Goal: Task Accomplishment & Management: Complete application form

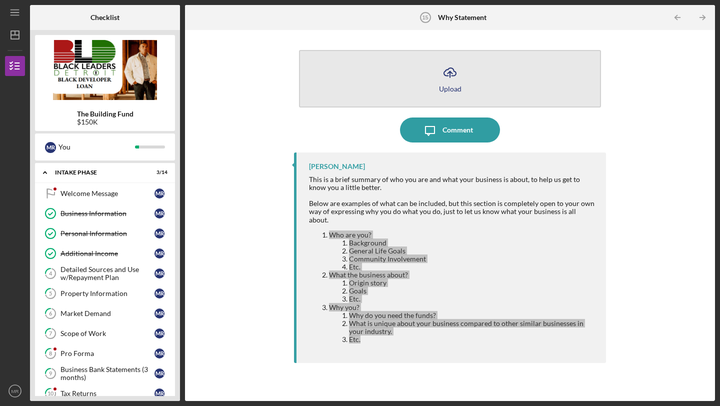
scroll to position [336, 0]
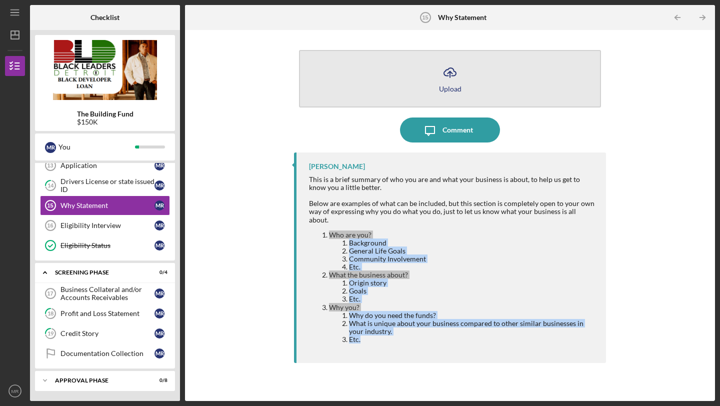
click at [438, 81] on button "Icon/Upload Upload" at bounding box center [450, 79] width 302 height 58
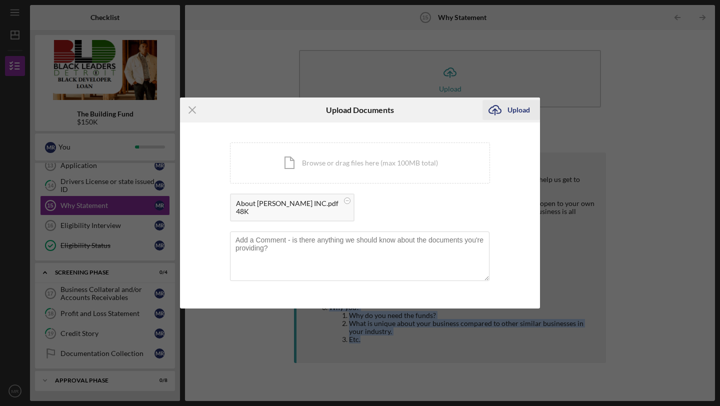
click at [516, 114] on div "Upload" at bounding box center [519, 110] width 23 height 20
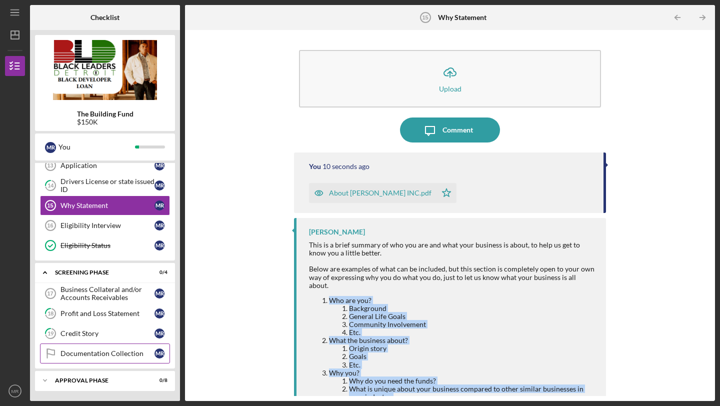
click at [60, 358] on icon "Documentation Collection" at bounding box center [50, 353] width 25 height 25
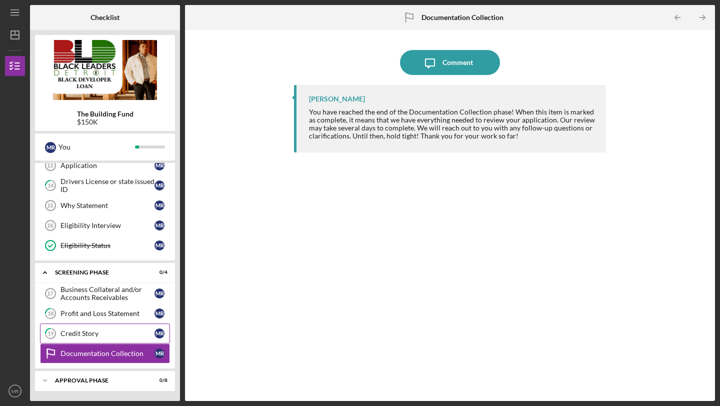
click at [59, 336] on icon "19" at bounding box center [50, 333] width 25 height 25
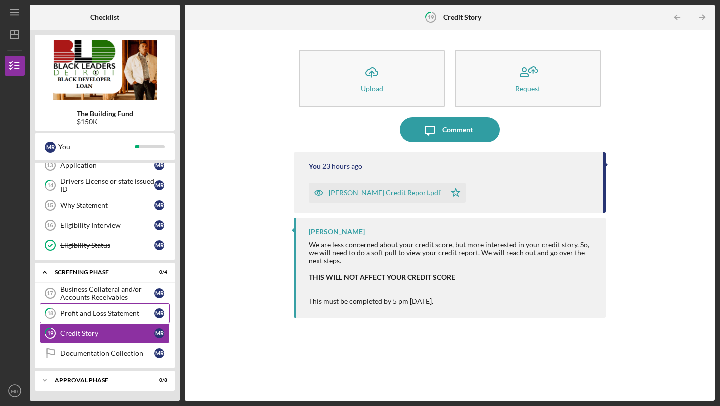
click at [67, 309] on link "18 Profit and Loss Statement M R" at bounding box center [105, 314] width 130 height 20
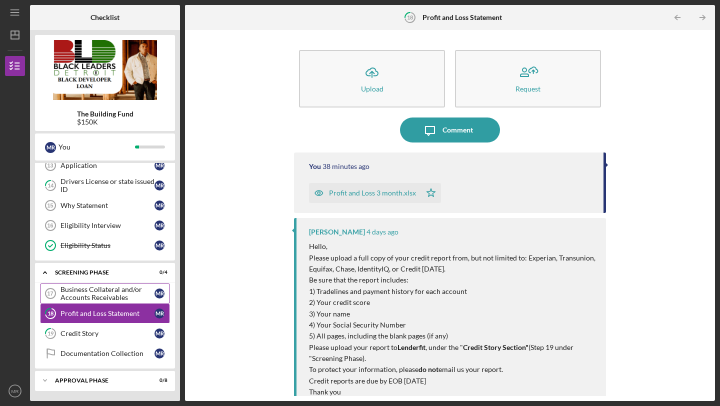
click at [68, 286] on div "Business Collateral and/or Accounts Receivables" at bounding box center [108, 294] width 94 height 16
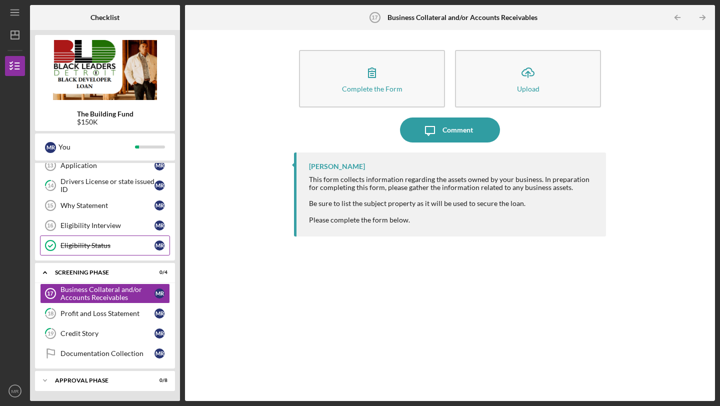
click at [73, 248] on div "Eligibility Status" at bounding box center [108, 246] width 94 height 8
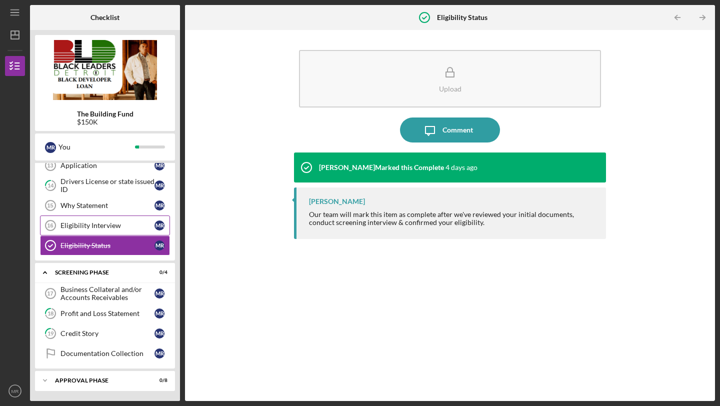
click at [100, 223] on div "Eligibility Interview" at bounding box center [108, 226] width 94 height 8
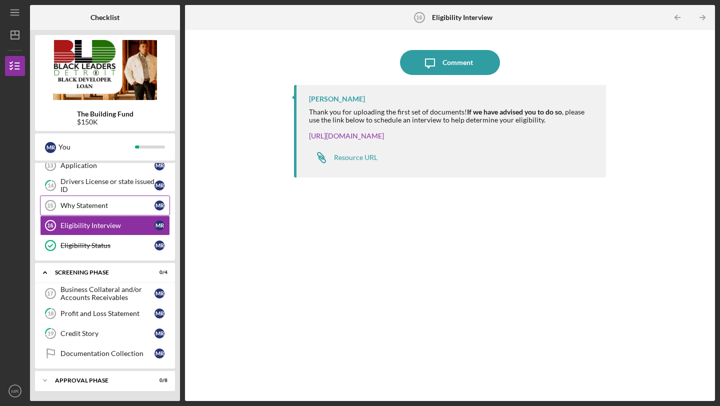
click at [95, 210] on link "Why Statement 15 Why Statement M R" at bounding box center [105, 206] width 130 height 20
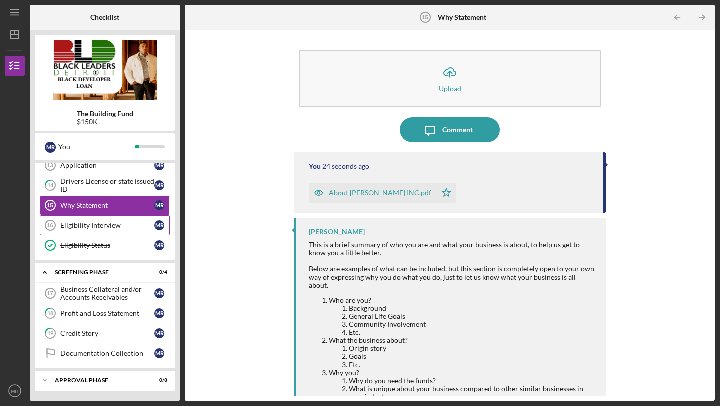
click at [89, 220] on link "Eligibility Interview 16 Eligibility Interview M R" at bounding box center [105, 226] width 130 height 20
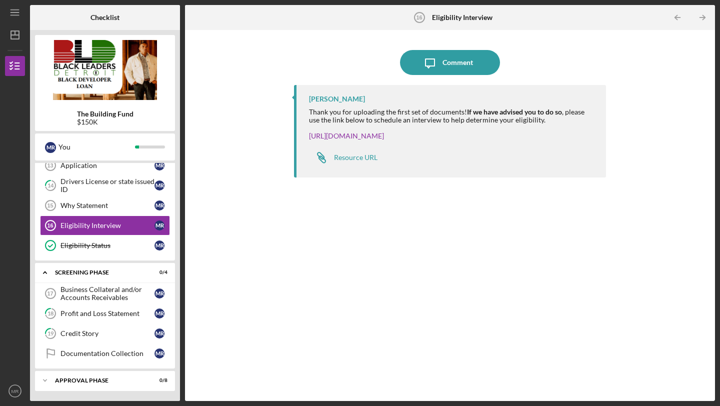
click at [175, 180] on div "Application 13 Application M R 14 Drivers License or state issued ID M R Why St…" at bounding box center [105, 208] width 140 height 105
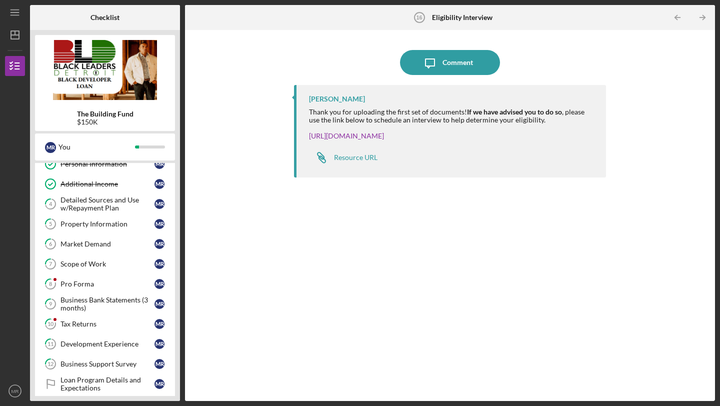
scroll to position [80, 0]
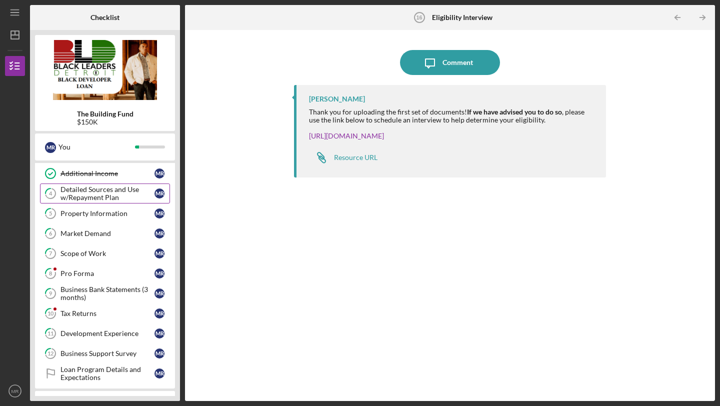
click at [99, 191] on div "Detailed Sources and Use w/Repayment Plan" at bounding box center [108, 194] width 94 height 16
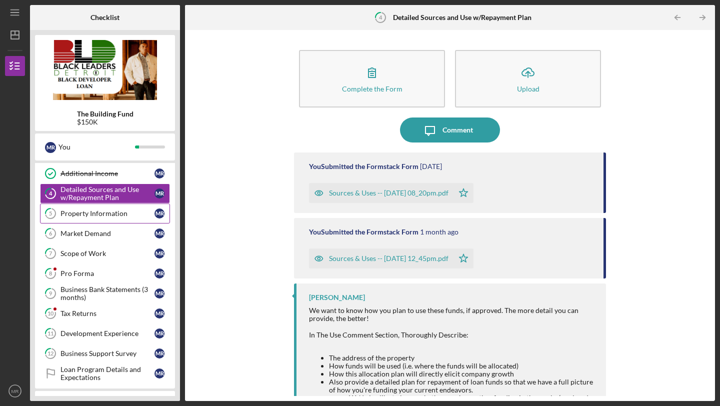
click at [98, 215] on div "Property Information" at bounding box center [108, 214] width 94 height 8
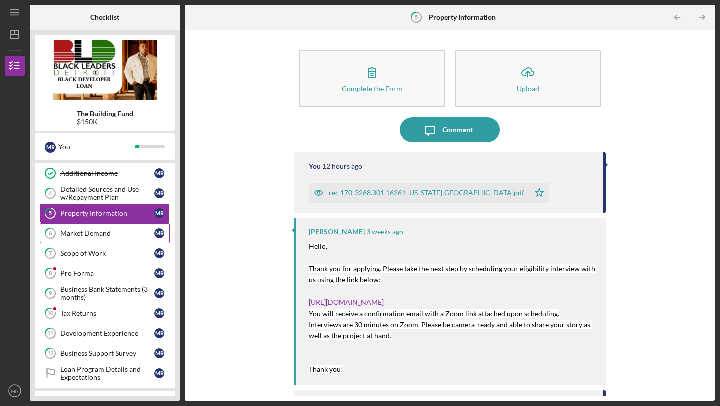
click at [82, 237] on div "Market Demand" at bounding box center [108, 234] width 94 height 8
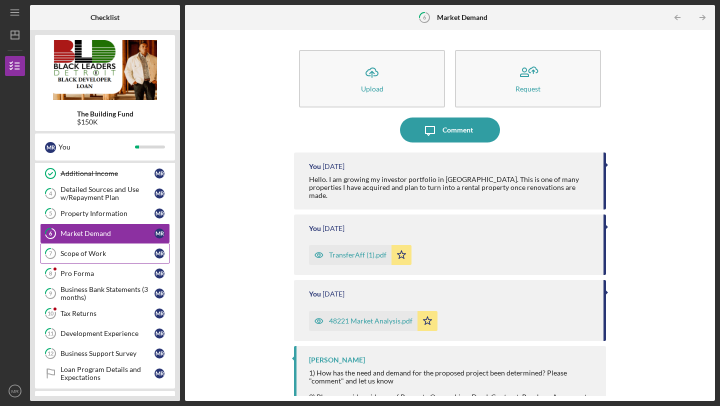
click at [80, 253] on div "Scope of Work" at bounding box center [108, 254] width 94 height 8
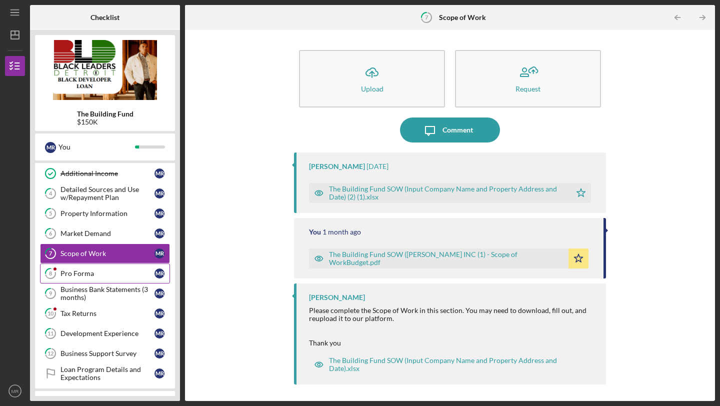
click at [78, 271] on div "Pro Forma" at bounding box center [108, 274] width 94 height 8
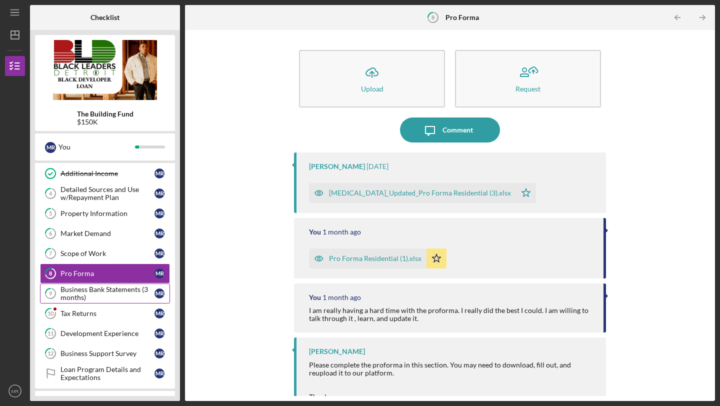
click at [77, 288] on div "Business Bank Statements (3 months)" at bounding box center [108, 294] width 94 height 16
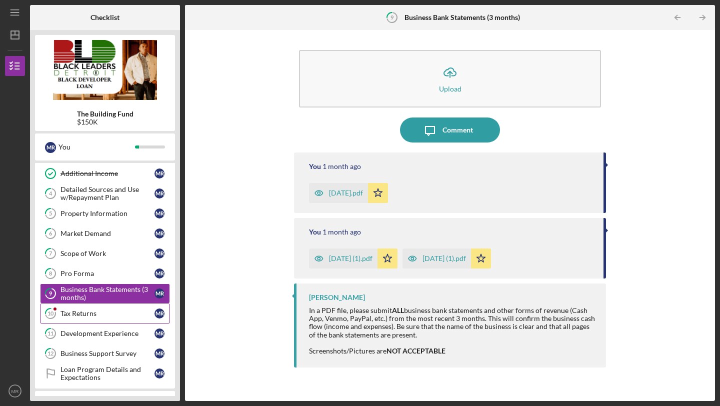
click at [77, 310] on div "Tax Returns" at bounding box center [108, 314] width 94 height 8
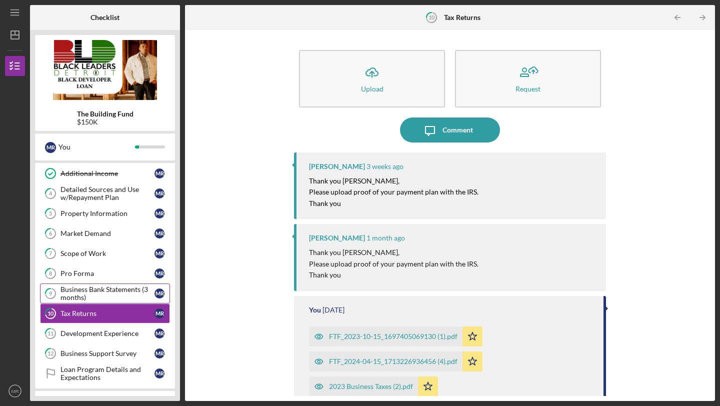
click at [76, 299] on div "Business Bank Statements (3 months)" at bounding box center [108, 294] width 94 height 16
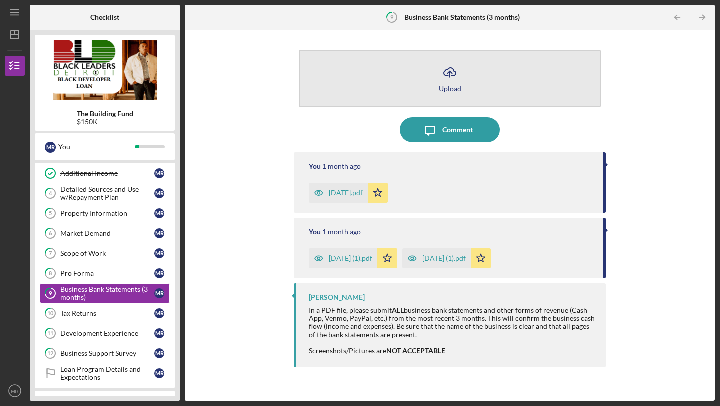
click at [419, 83] on button "Icon/Upload Upload" at bounding box center [450, 79] width 302 height 58
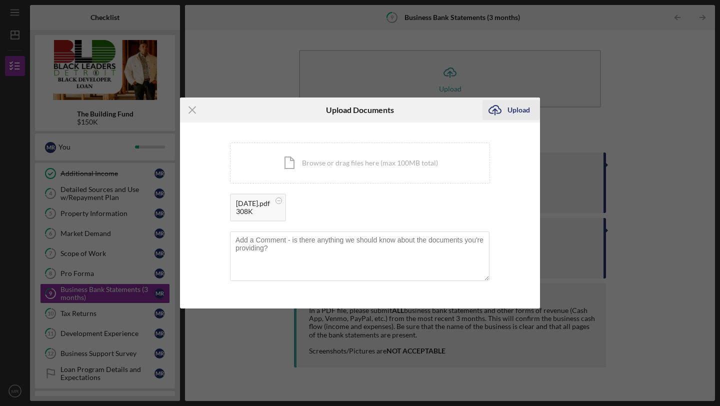
click at [513, 106] on div "Upload" at bounding box center [519, 110] width 23 height 20
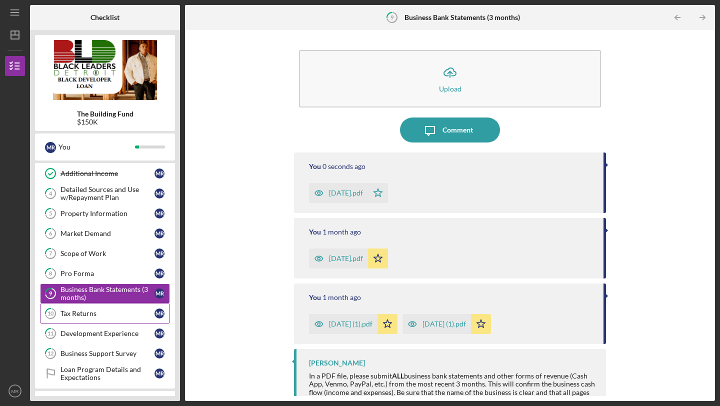
click at [85, 313] on div "Tax Returns" at bounding box center [108, 314] width 94 height 8
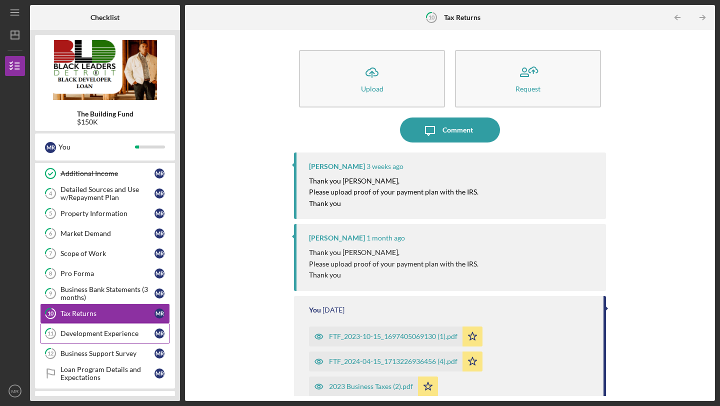
click at [84, 334] on div "Development Experience" at bounding box center [108, 334] width 94 height 8
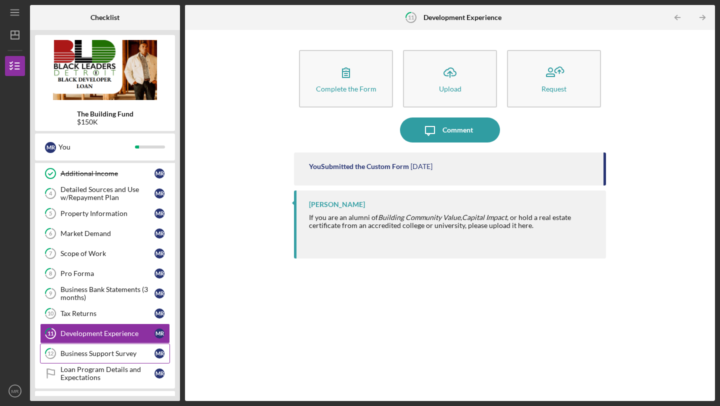
click at [81, 352] on div "Business Support Survey" at bounding box center [108, 354] width 94 height 8
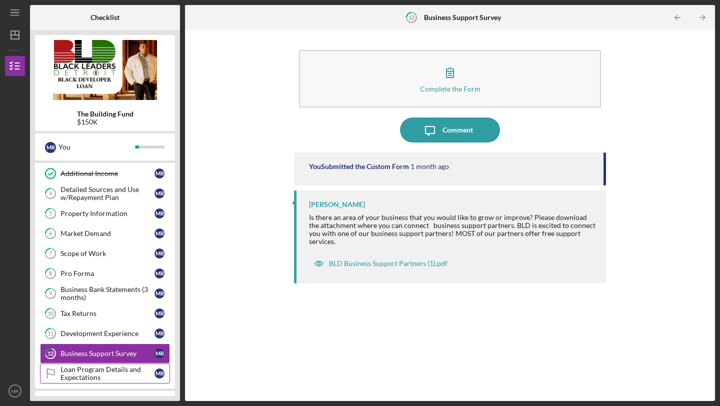
click at [84, 368] on div "Loan Program Details and Expectations" at bounding box center [108, 374] width 94 height 16
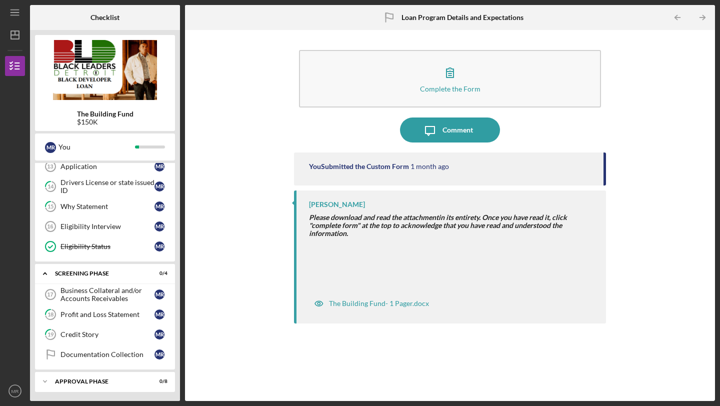
scroll to position [336, 0]
click at [89, 289] on div "Business Collateral and/or Accounts Receivables" at bounding box center [108, 294] width 94 height 16
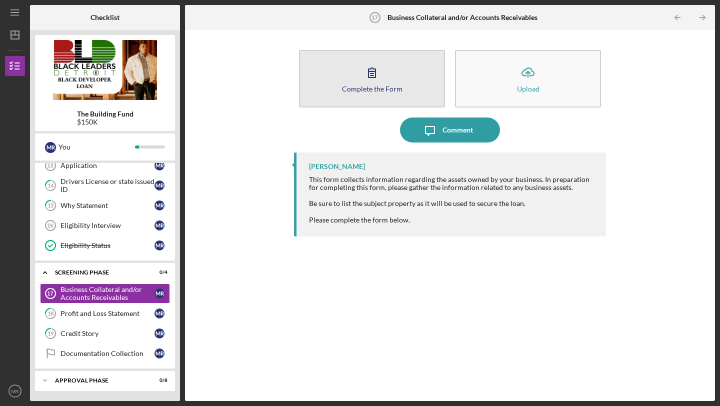
click at [365, 75] on icon "button" at bounding box center [372, 72] width 25 height 25
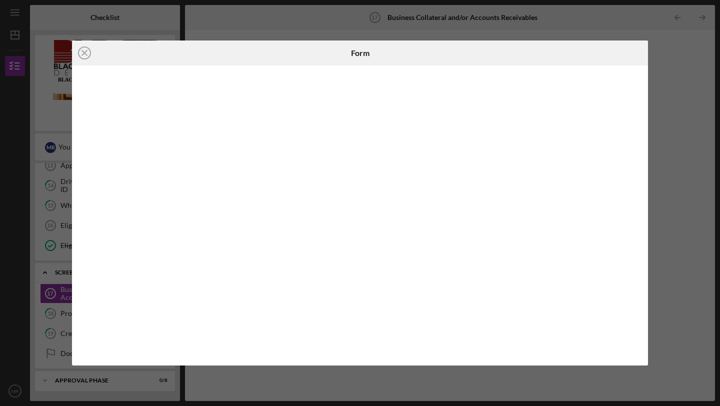
click at [709, 206] on div "Icon/Close Form" at bounding box center [360, 203] width 720 height 406
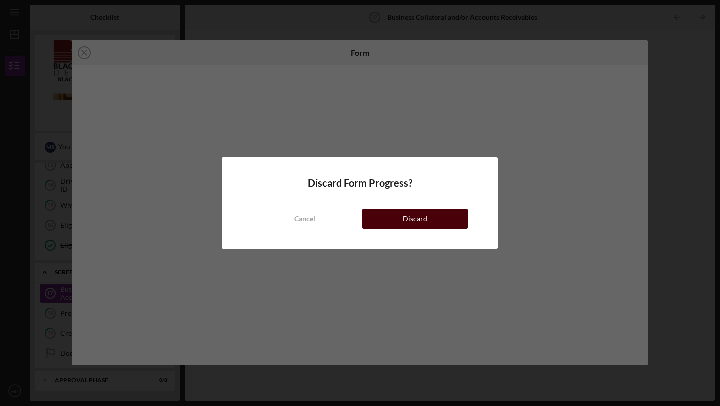
click at [441, 217] on button "Discard" at bounding box center [416, 219] width 106 height 20
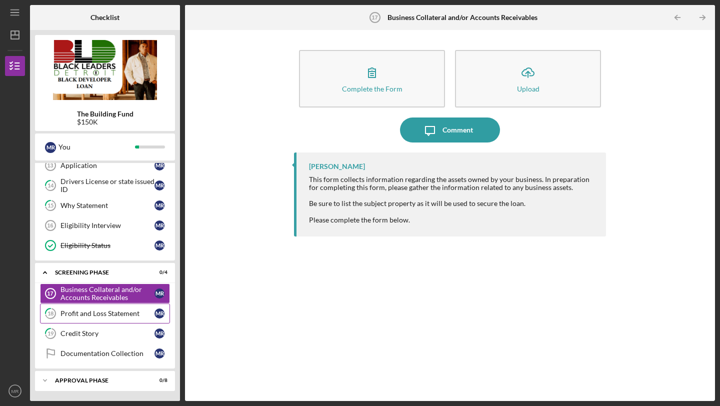
click at [116, 316] on div "Profit and Loss Statement" at bounding box center [108, 314] width 94 height 8
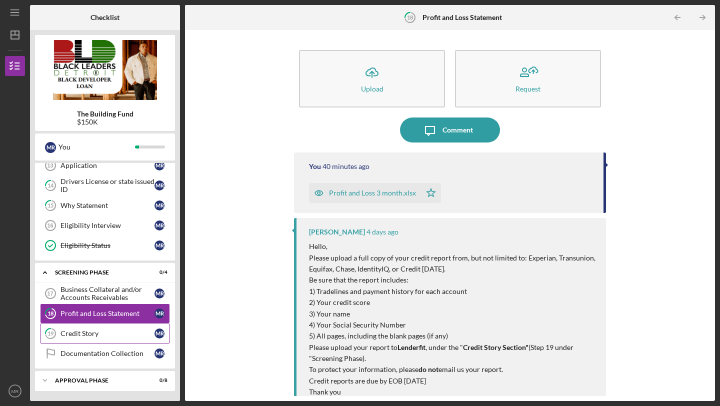
click at [86, 329] on link "19 Credit Story M R" at bounding box center [105, 334] width 130 height 20
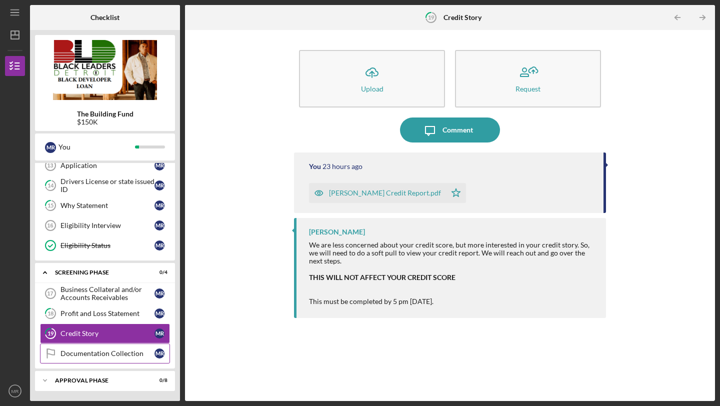
click at [79, 347] on link "Documentation Collection Documentation Collection M R" at bounding box center [105, 354] width 130 height 20
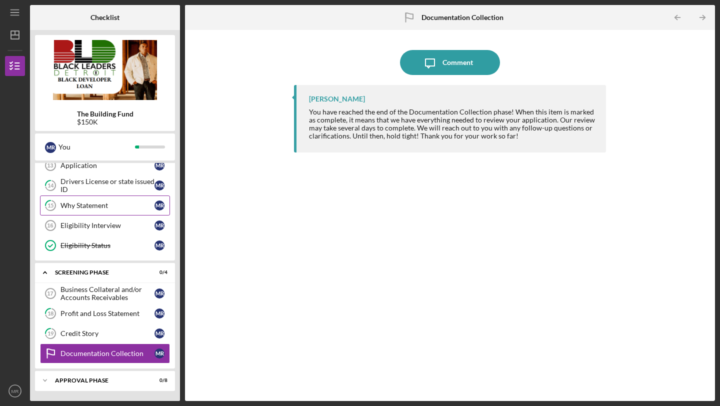
click at [87, 208] on div "Why Statement" at bounding box center [108, 206] width 94 height 8
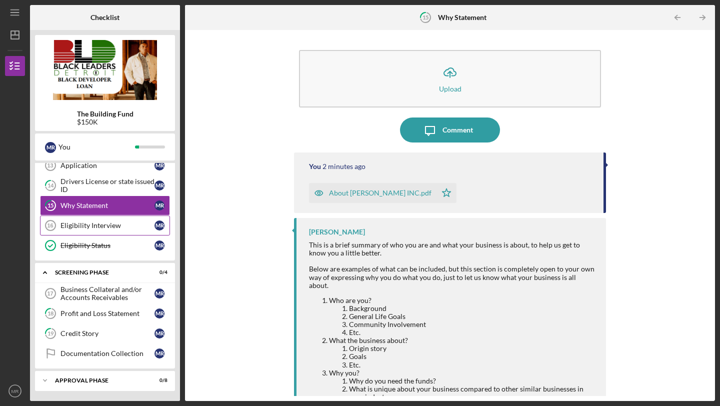
click at [94, 233] on link "Eligibility Interview 16 Eligibility Interview M R" at bounding box center [105, 226] width 130 height 20
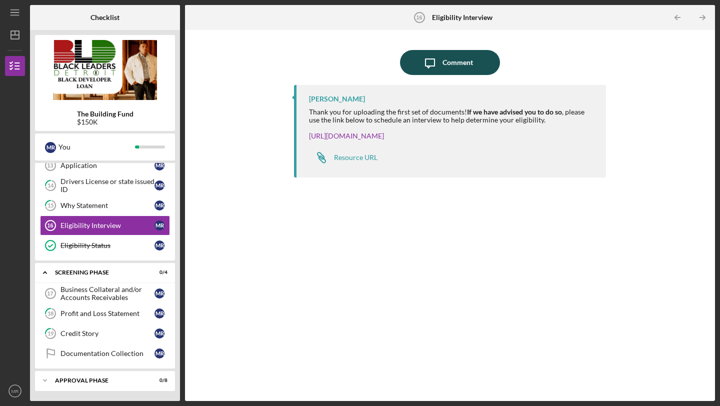
click at [461, 67] on div "Comment" at bounding box center [458, 62] width 31 height 25
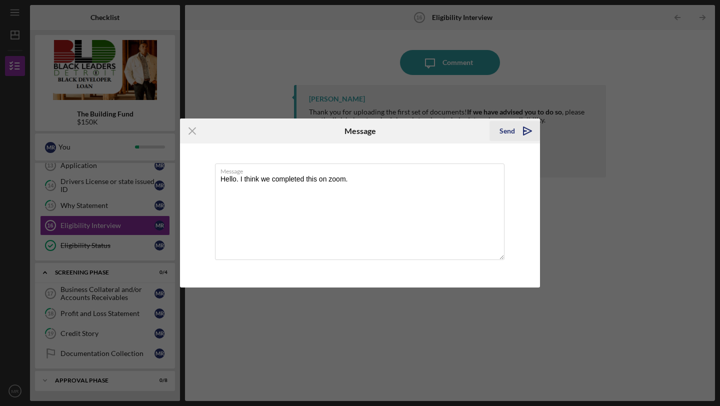
type textarea "Hello. I think we completed this on zoom."
click at [512, 128] on div "Send" at bounding box center [508, 131] width 16 height 20
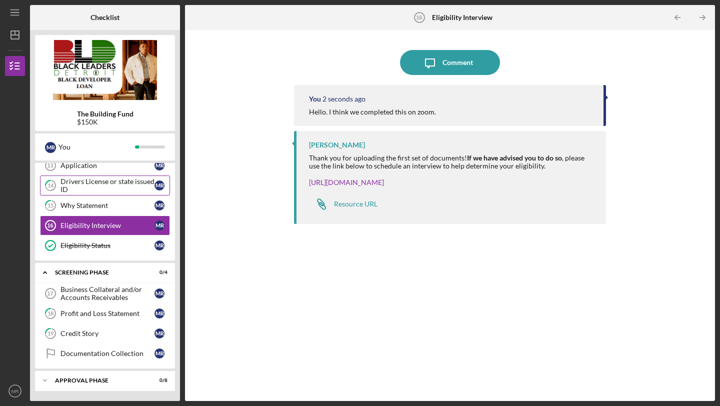
click at [100, 190] on div "Drivers License or state issued ID" at bounding box center [108, 186] width 94 height 16
